Goal: Task Accomplishment & Management: Complete application form

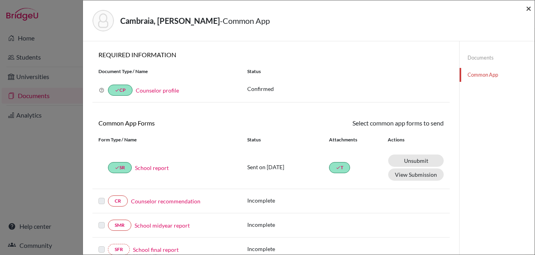
scroll to position [10, 0]
click at [527, 10] on span "×" at bounding box center [529, 8] width 6 height 12
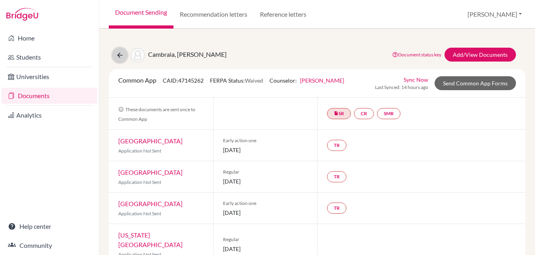
click at [120, 54] on icon at bounding box center [120, 55] width 8 height 8
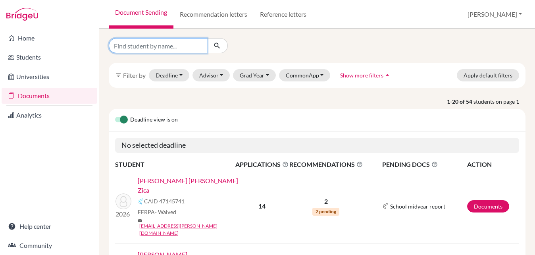
click at [143, 46] on input "Find student by name..." at bounding box center [158, 45] width 98 height 15
type input "mathuie"
click button "submit" at bounding box center [217, 45] width 21 height 15
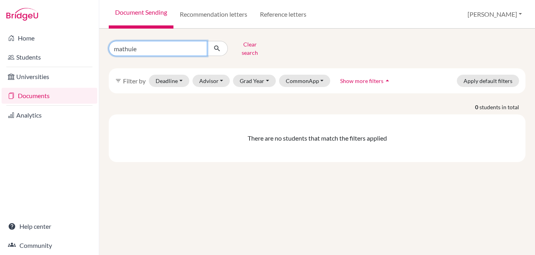
click at [138, 47] on input "mathuie" at bounding box center [158, 48] width 98 height 15
type input "math"
click button "submit" at bounding box center [217, 48] width 21 height 15
click at [137, 52] on input "math" at bounding box center [158, 48] width 98 height 15
click at [136, 48] on input "math" at bounding box center [158, 48] width 98 height 15
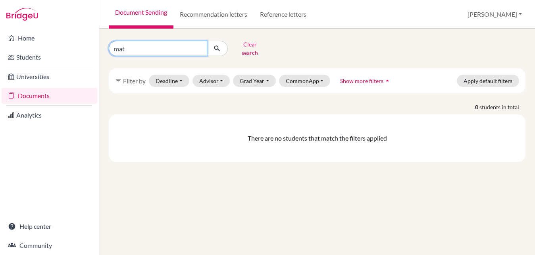
click at [173, 48] on input "mat" at bounding box center [158, 48] width 98 height 15
type input "marin"
click button "submit" at bounding box center [217, 48] width 21 height 15
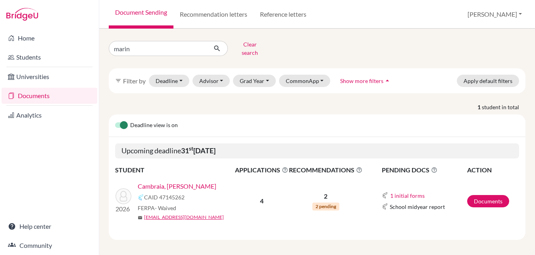
click at [187, 181] on link "Cambraia, [PERSON_NAME]" at bounding box center [177, 186] width 79 height 10
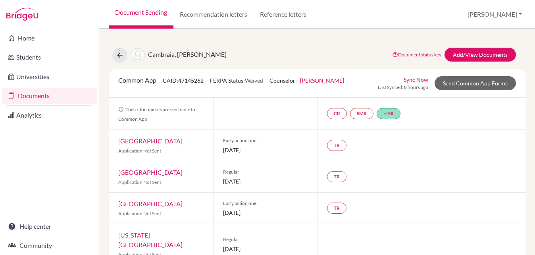
scroll to position [10, 0]
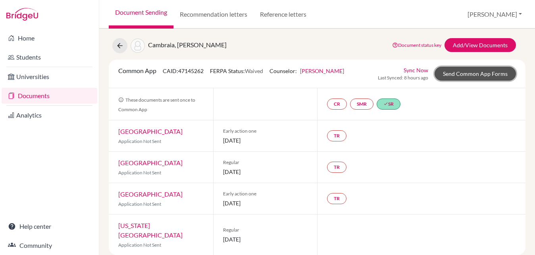
click at [484, 71] on link "Send Common App Forms" at bounding box center [475, 74] width 81 height 14
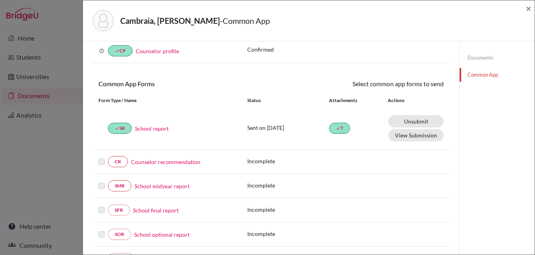
scroll to position [41, 0]
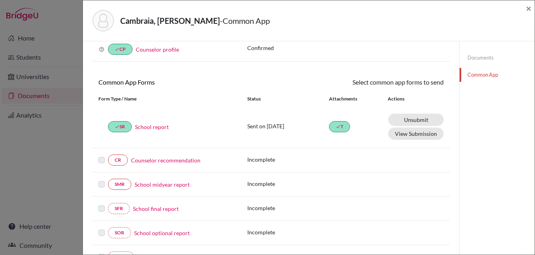
click at [102, 155] on label at bounding box center [101, 155] width 6 height 0
click at [159, 158] on link "Counselor recommendation" at bounding box center [165, 160] width 69 height 8
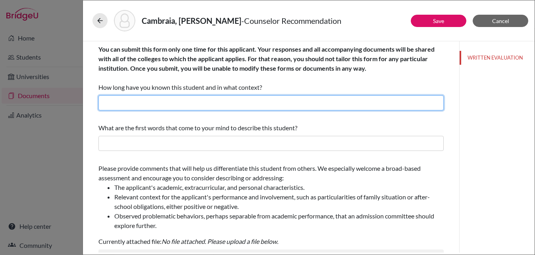
click at [219, 101] on input "text" at bounding box center [270, 102] width 345 height 15
type input "4 years as the high school counselor"
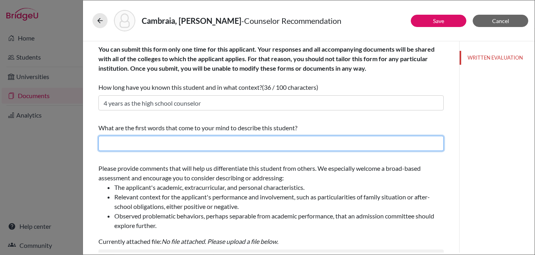
click at [194, 144] on input "text" at bounding box center [270, 143] width 345 height 15
click at [166, 143] on input "text" at bounding box center [270, 143] width 345 height 15
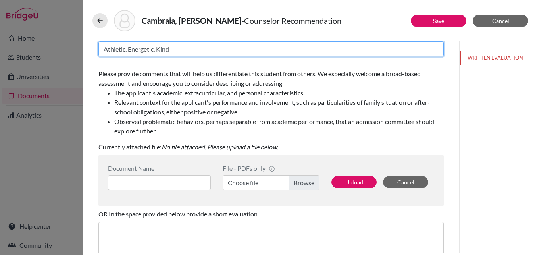
scroll to position [101, 0]
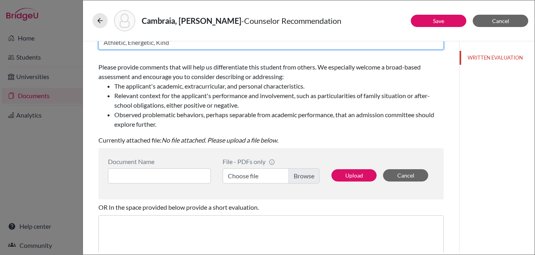
type input "Athletic, Energetic, Kind"
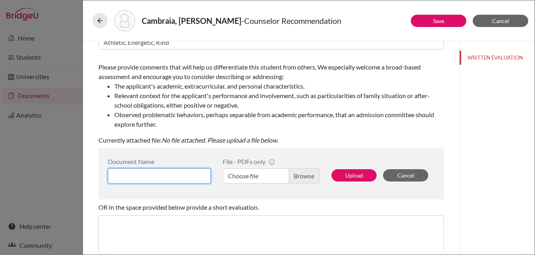
click at [183, 173] on input at bounding box center [159, 175] width 103 height 15
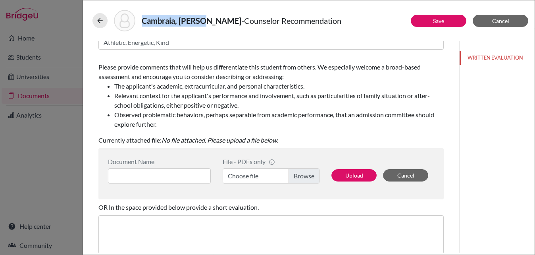
drag, startPoint x: 203, startPoint y: 23, endPoint x: 142, endPoint y: 21, distance: 60.4
click at [142, 21] on strong "Cambraia, [PERSON_NAME]" at bounding box center [192, 21] width 100 height 10
copy strong "Cambraia, Marina"
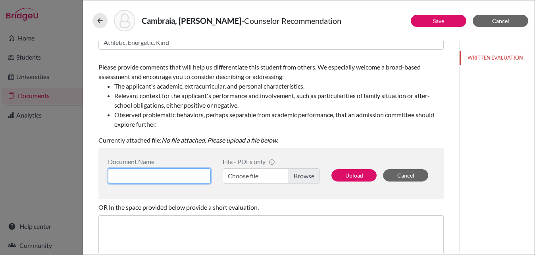
click at [141, 178] on input at bounding box center [159, 175] width 103 height 15
paste input "Cambraia, Marina"
type input "Cambraia, Marina_Counselor Rec"
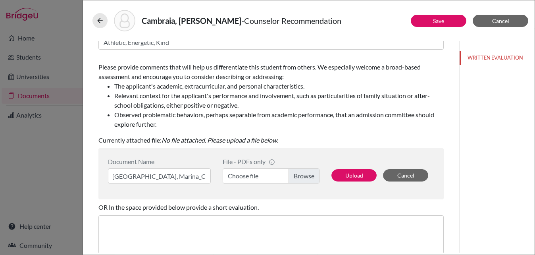
click at [303, 176] on label "Choose file" at bounding box center [271, 175] width 97 height 15
click at [303, 176] on input "Choose file" at bounding box center [271, 175] width 97 height 15
click at [348, 177] on button "Upload" at bounding box center [353, 175] width 45 height 12
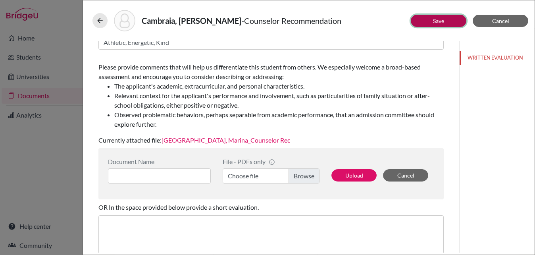
click at [426, 19] on button "Save" at bounding box center [439, 21] width 56 height 12
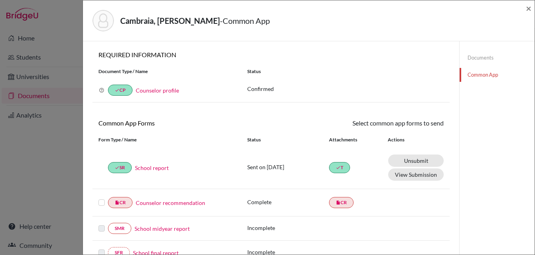
click at [103, 198] on label at bounding box center [101, 198] width 6 height 0
click at [0, 0] on input "checkbox" at bounding box center [0, 0] width 0 height 0
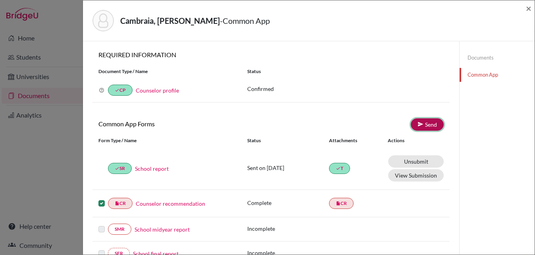
click at [416, 123] on link "Send" at bounding box center [427, 124] width 33 height 12
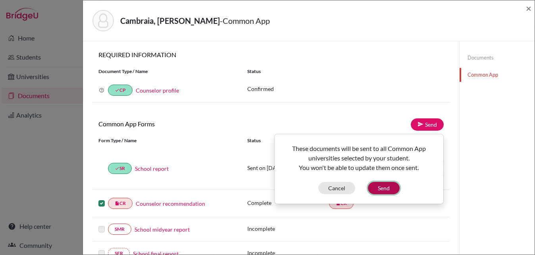
click at [375, 187] on button "Send" at bounding box center [384, 188] width 32 height 12
